Goal: Find specific page/section

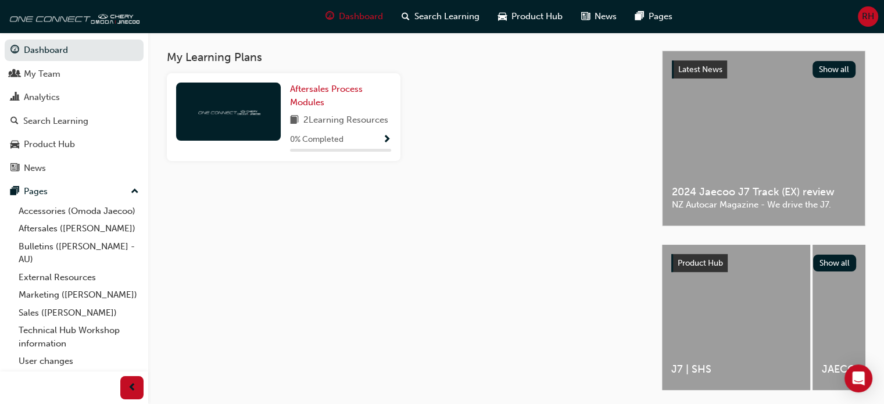
scroll to position [272, 0]
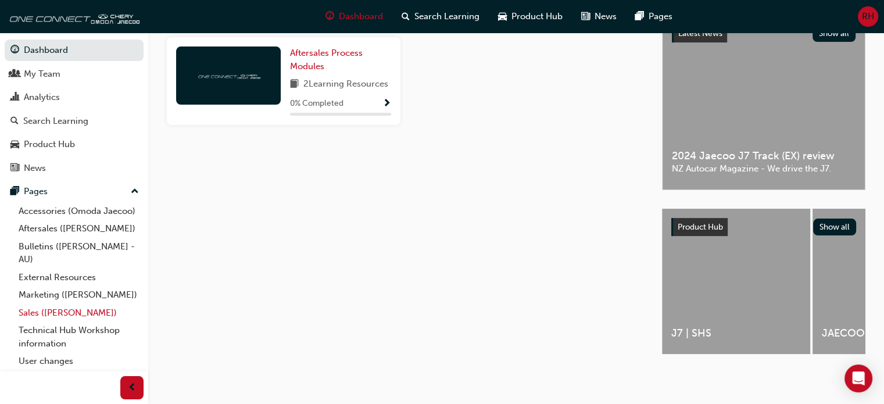
click at [66, 322] on link "Sales ([PERSON_NAME])" at bounding box center [79, 313] width 130 height 18
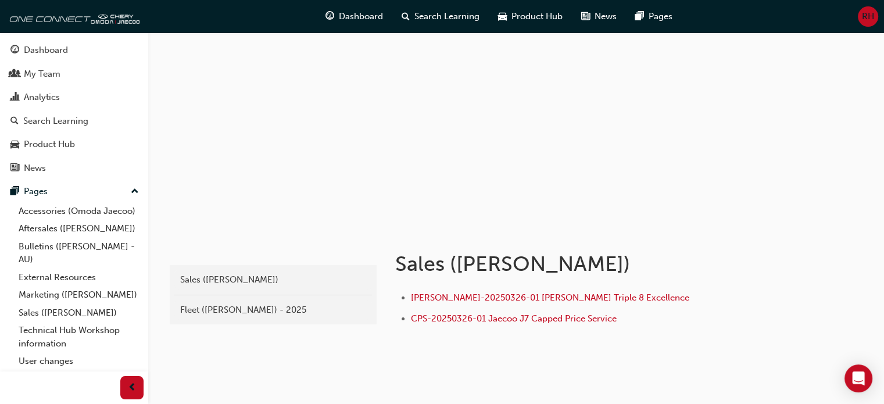
scroll to position [73, 0]
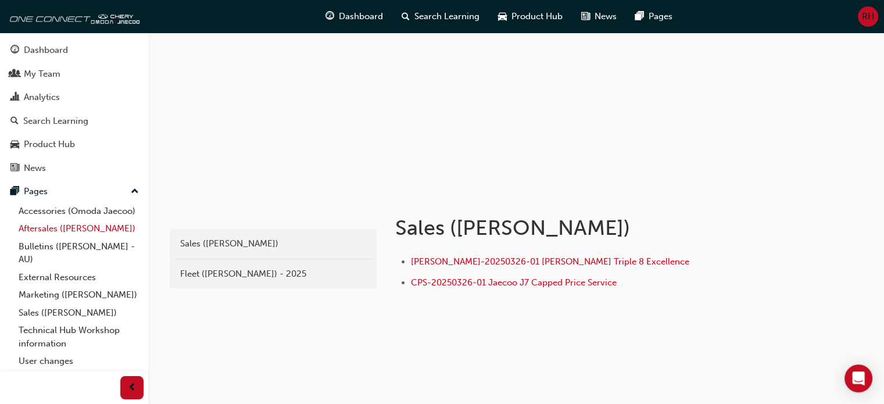
click at [82, 238] on link "Aftersales ([PERSON_NAME])" at bounding box center [79, 229] width 130 height 18
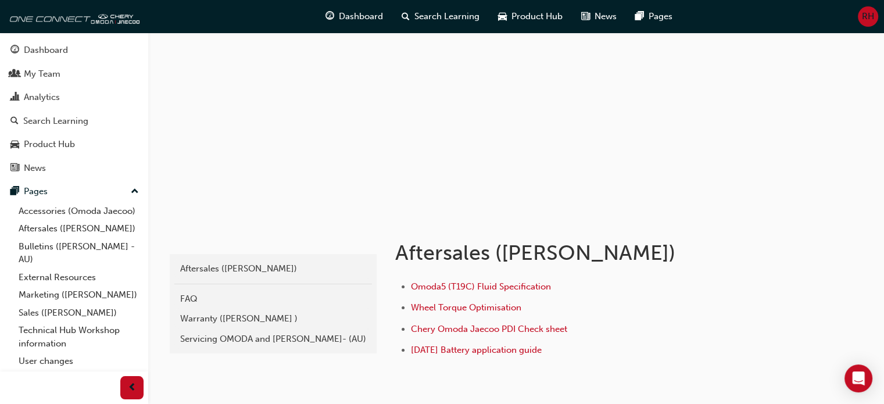
scroll to position [116, 0]
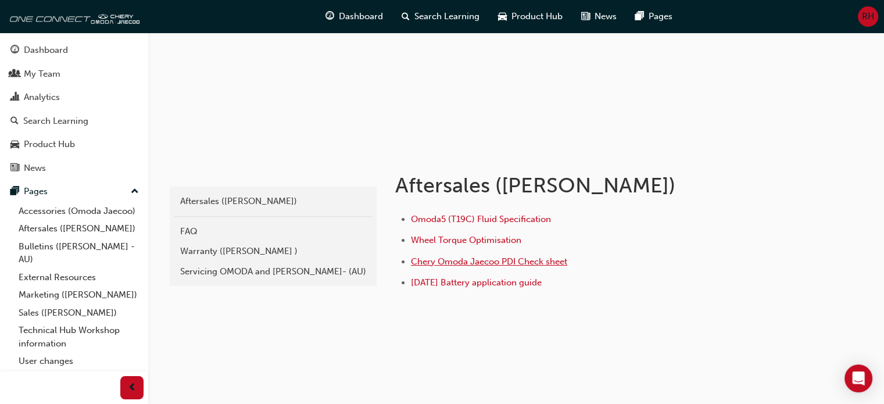
click at [468, 258] on span "Chery Omoda Jaecoo PDI Check sheet" at bounding box center [489, 261] width 156 height 10
